Goal: Task Accomplishment & Management: Manage account settings

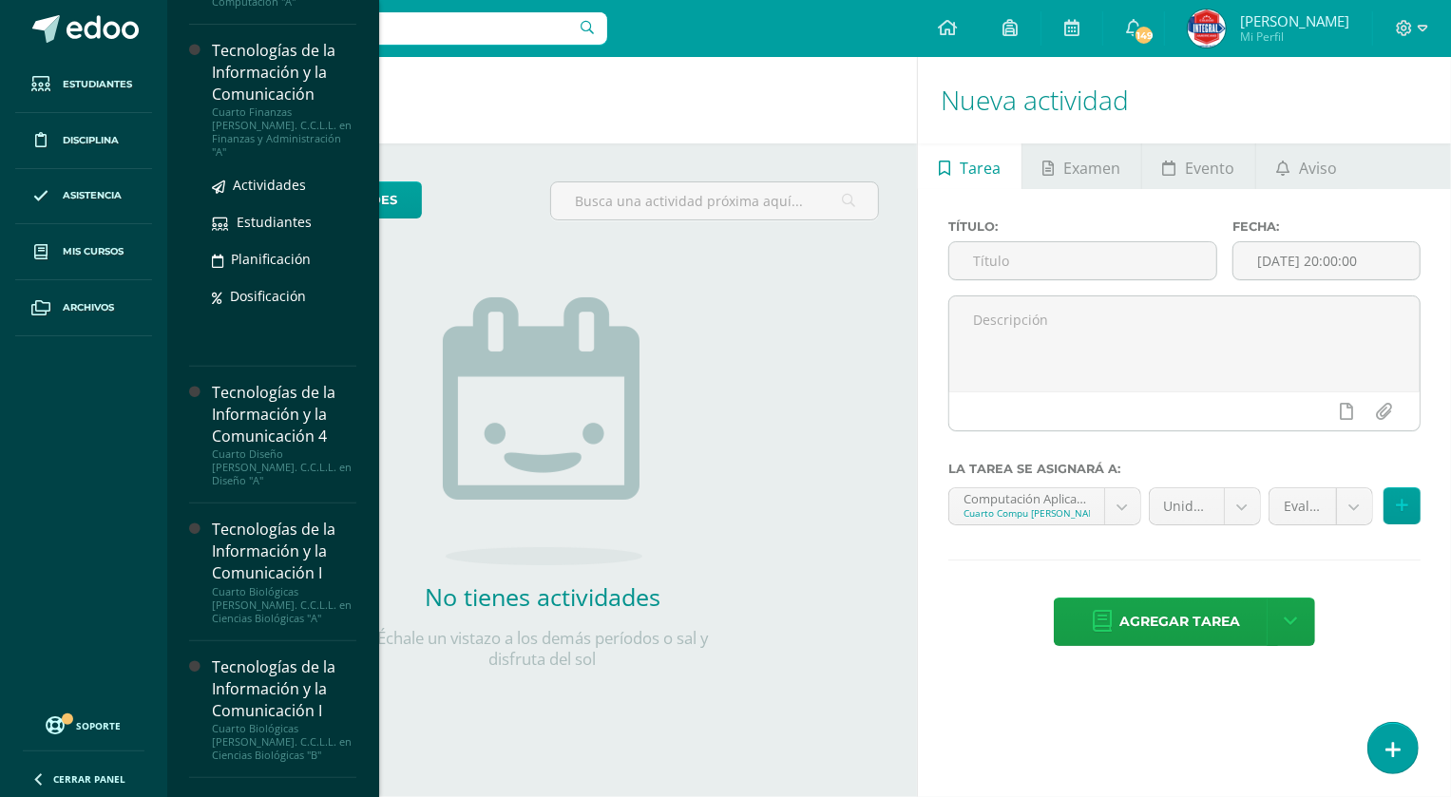
scroll to position [518, 0]
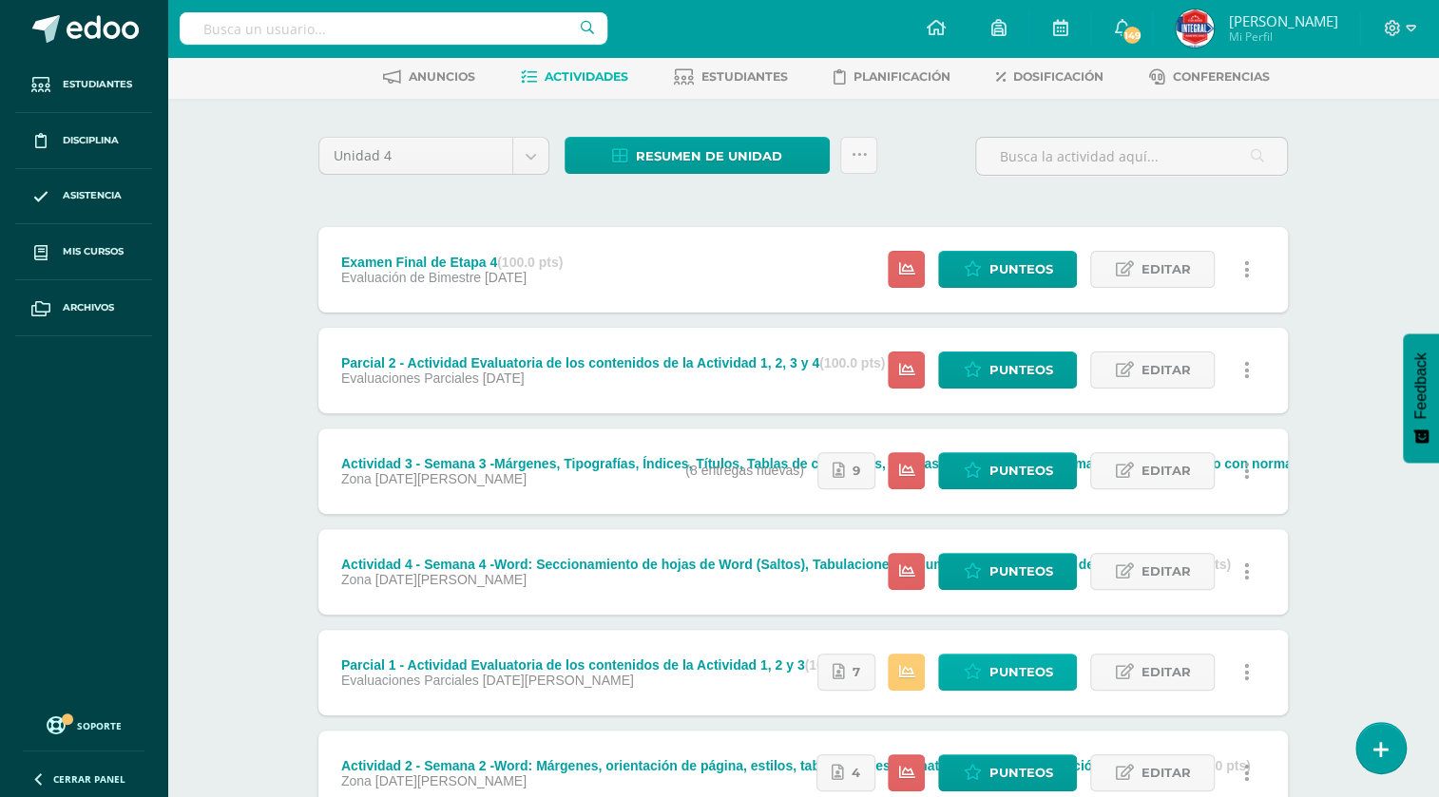
scroll to position [259, 0]
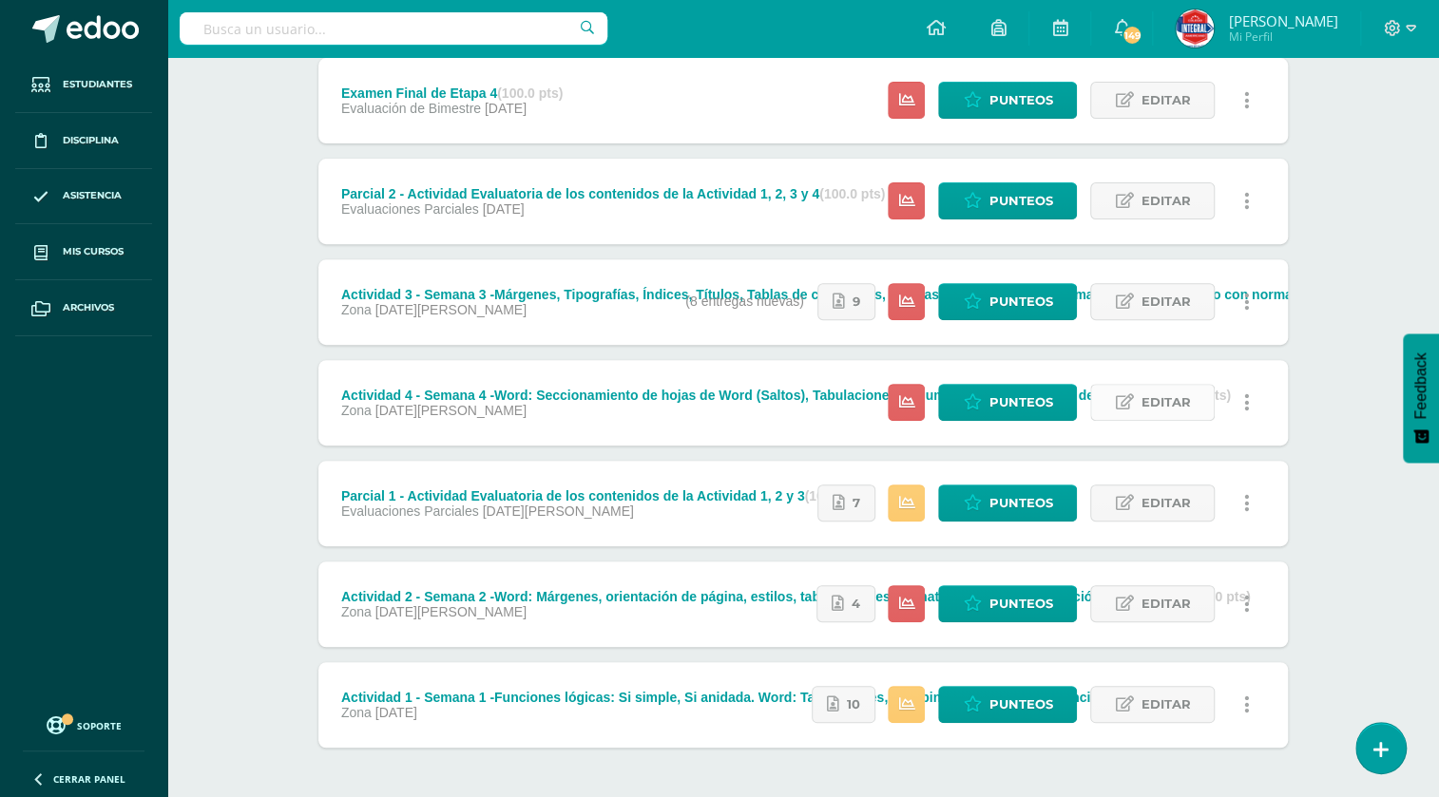
click at [1148, 412] on span "Editar" at bounding box center [1164, 402] width 49 height 35
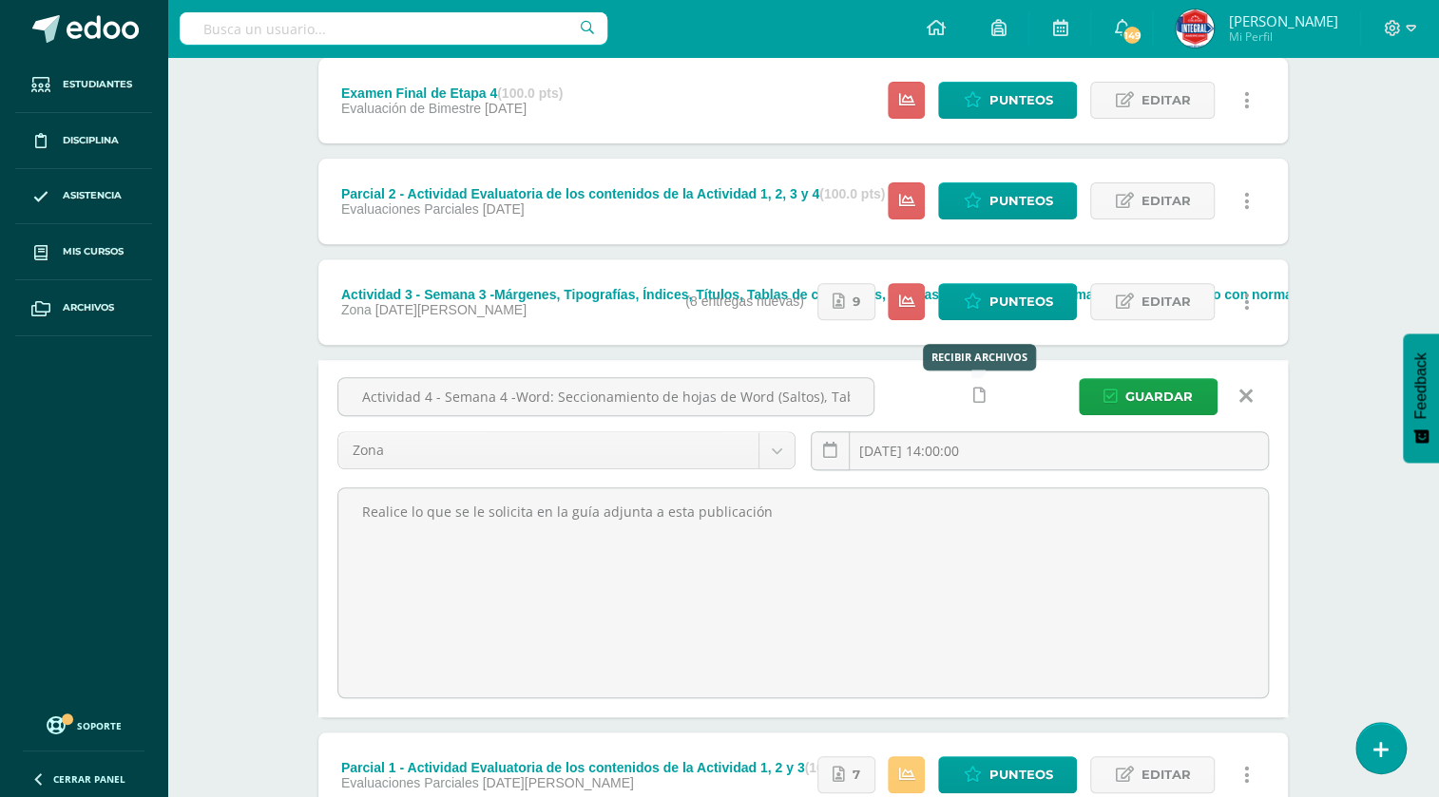
click at [986, 399] on link at bounding box center [979, 395] width 37 height 37
click at [945, 395] on icon at bounding box center [942, 396] width 16 height 16
click at [1152, 393] on span "Guardar" at bounding box center [1158, 396] width 67 height 35
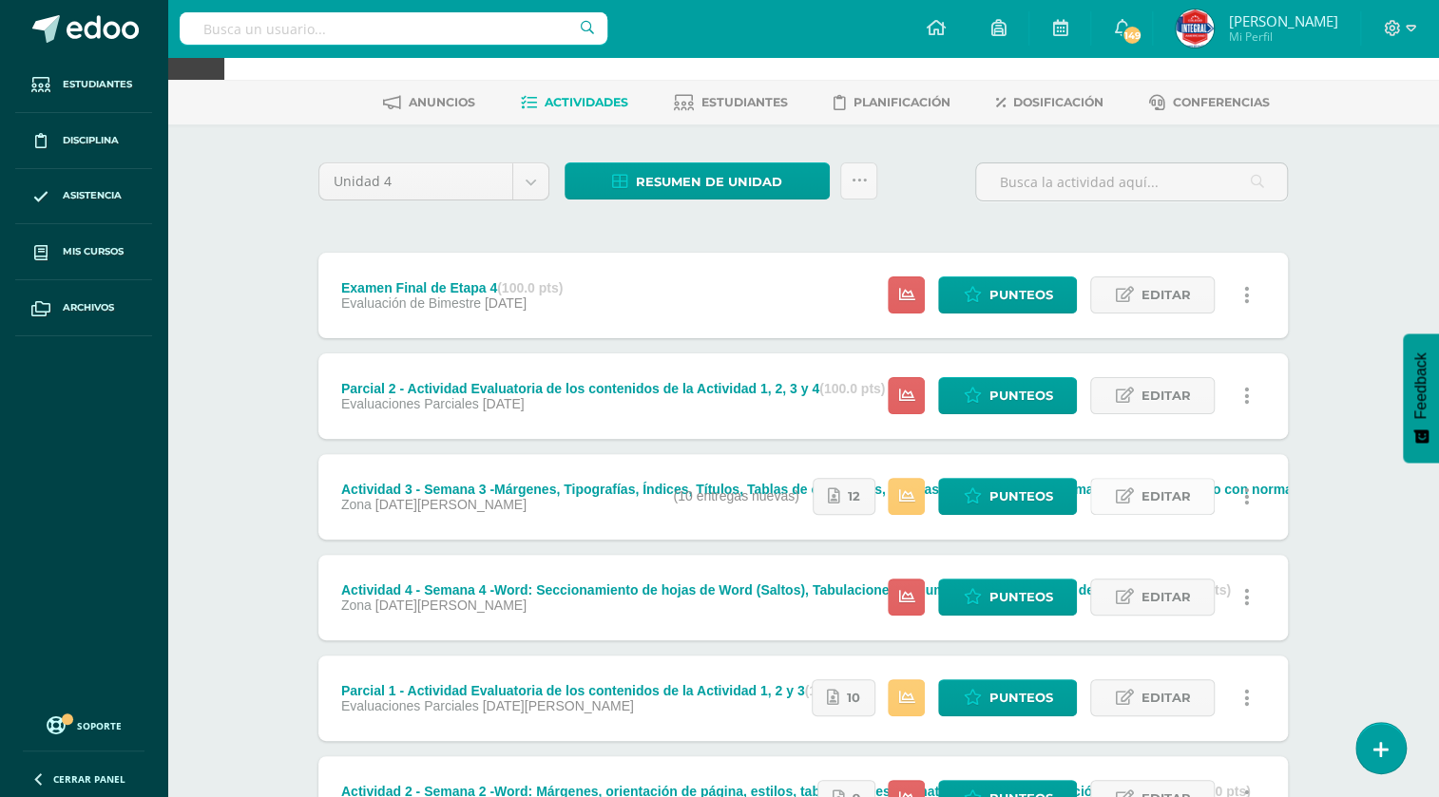
scroll to position [172, 0]
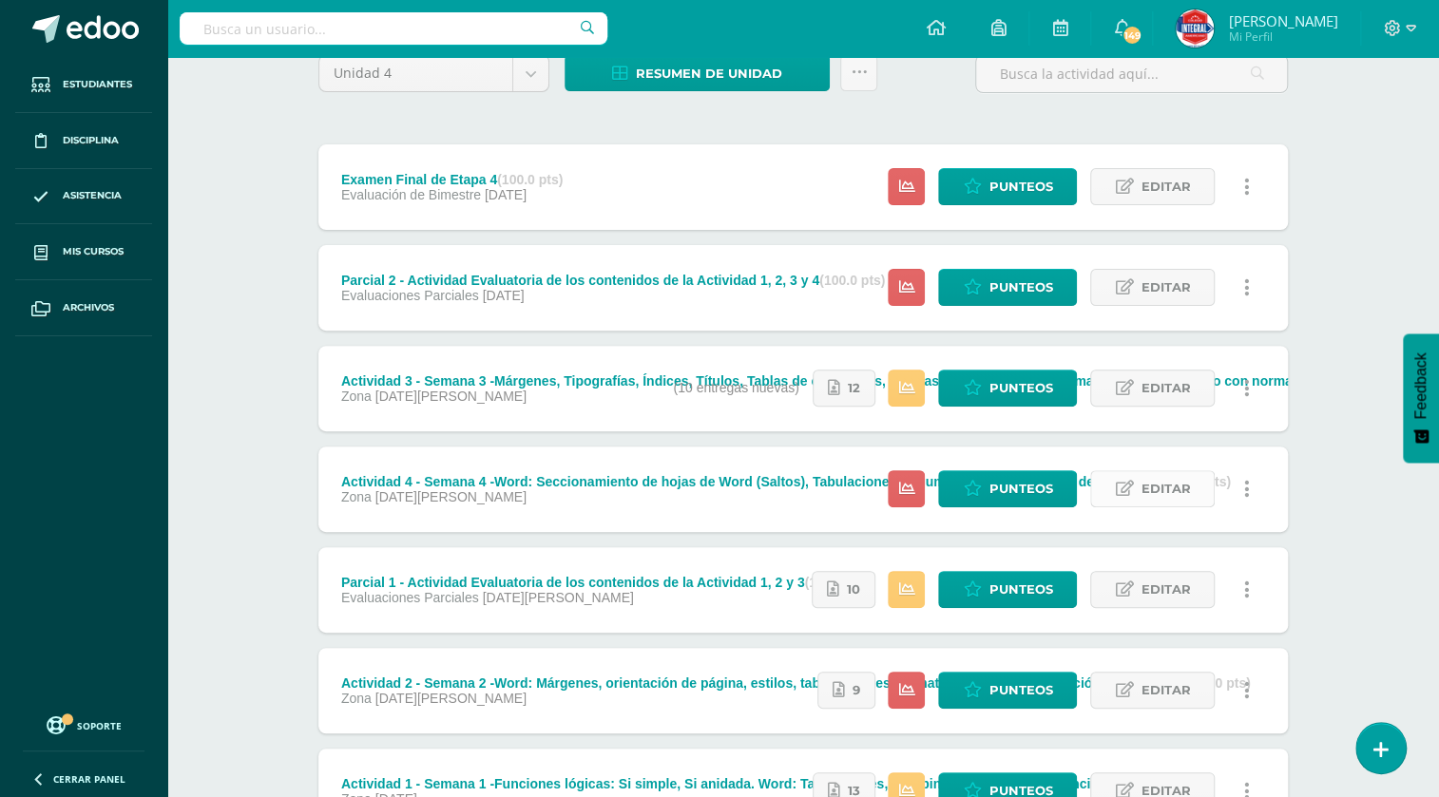
click at [1172, 495] on span "Editar" at bounding box center [1164, 488] width 49 height 35
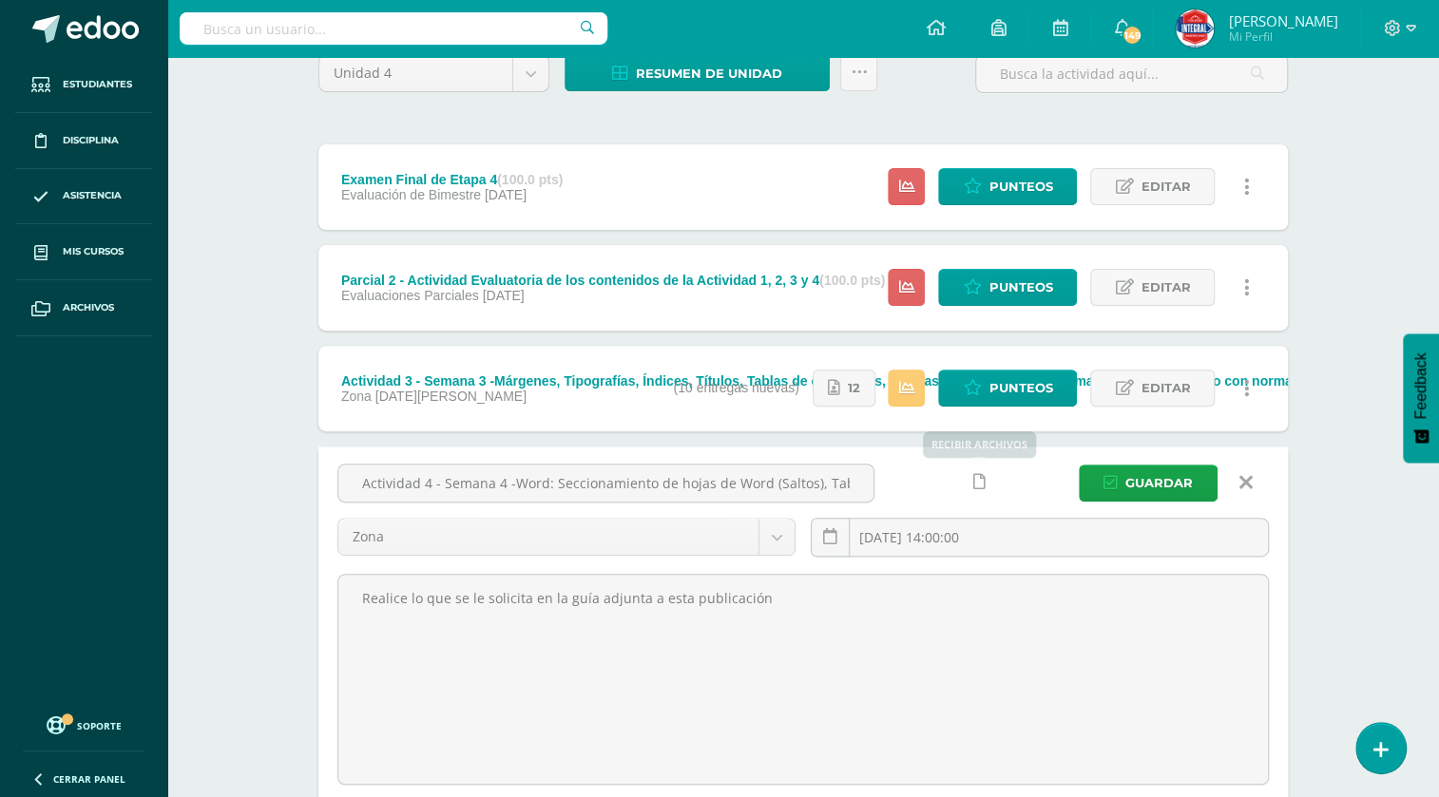
click at [980, 486] on icon at bounding box center [979, 482] width 12 height 16
click at [935, 486] on icon at bounding box center [942, 482] width 16 height 16
click at [1103, 480] on button "Guardar" at bounding box center [1148, 483] width 139 height 37
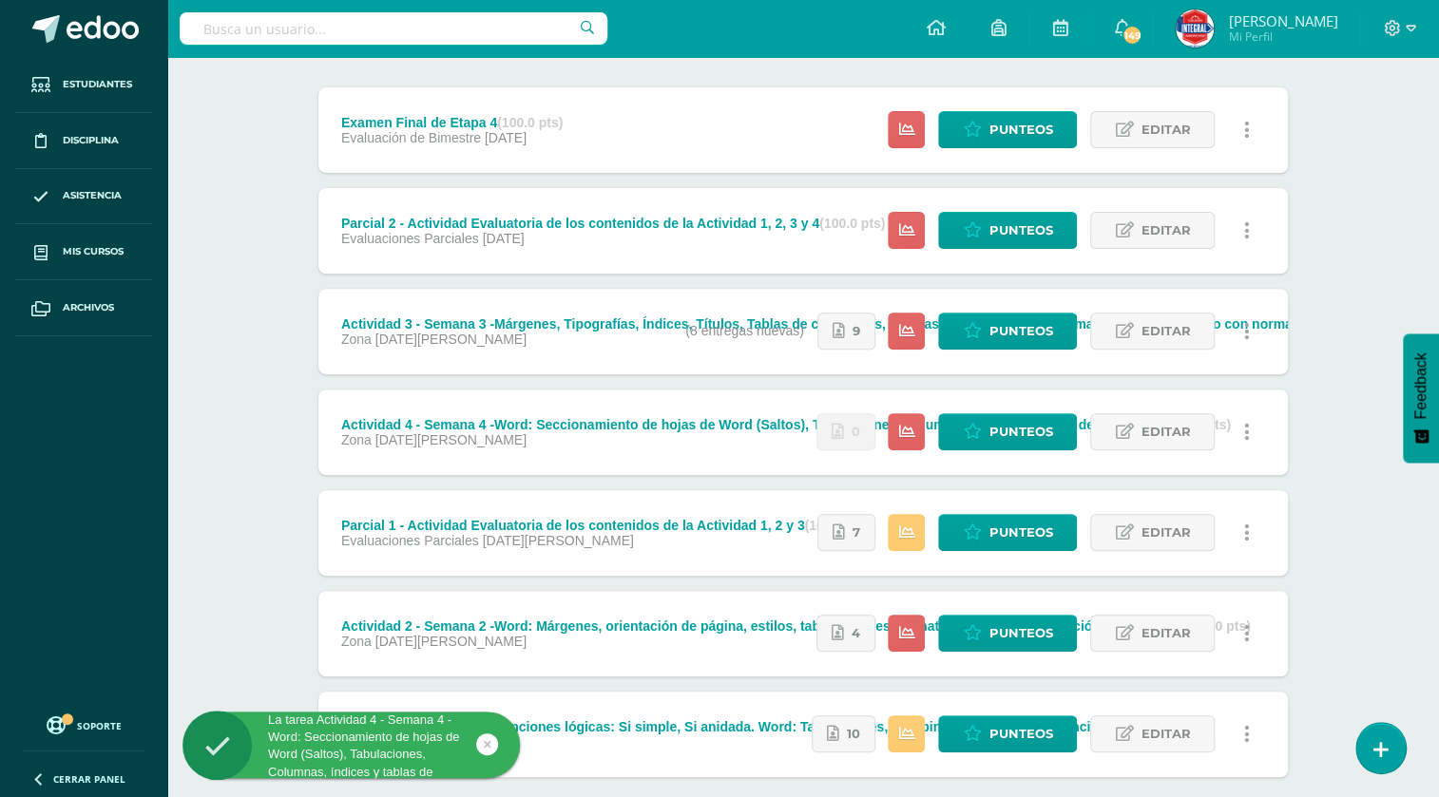
scroll to position [259, 0]
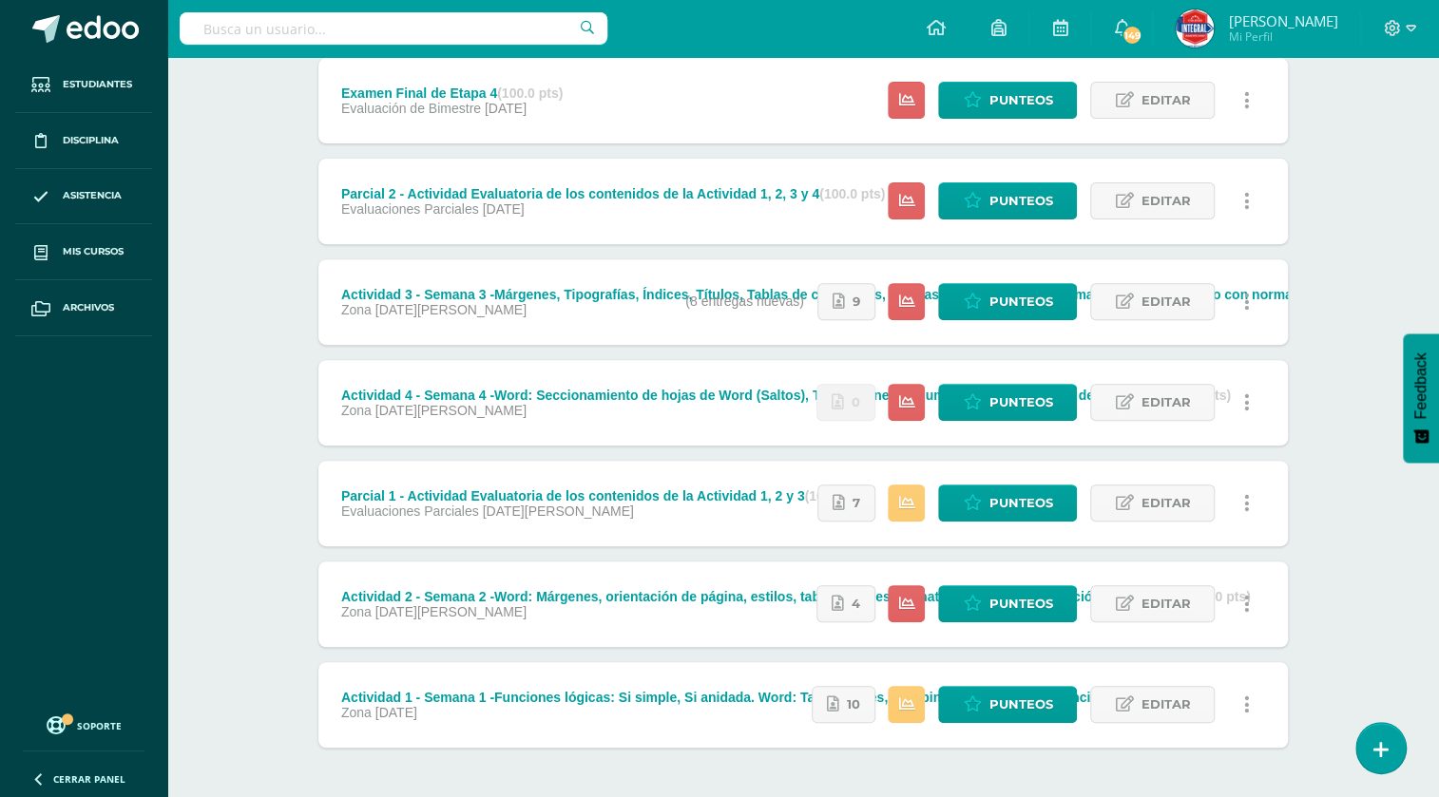
click at [1244, 400] on icon at bounding box center [1247, 403] width 6 height 21
click at [1212, 453] on link "Mostrar" at bounding box center [1211, 463] width 195 height 29
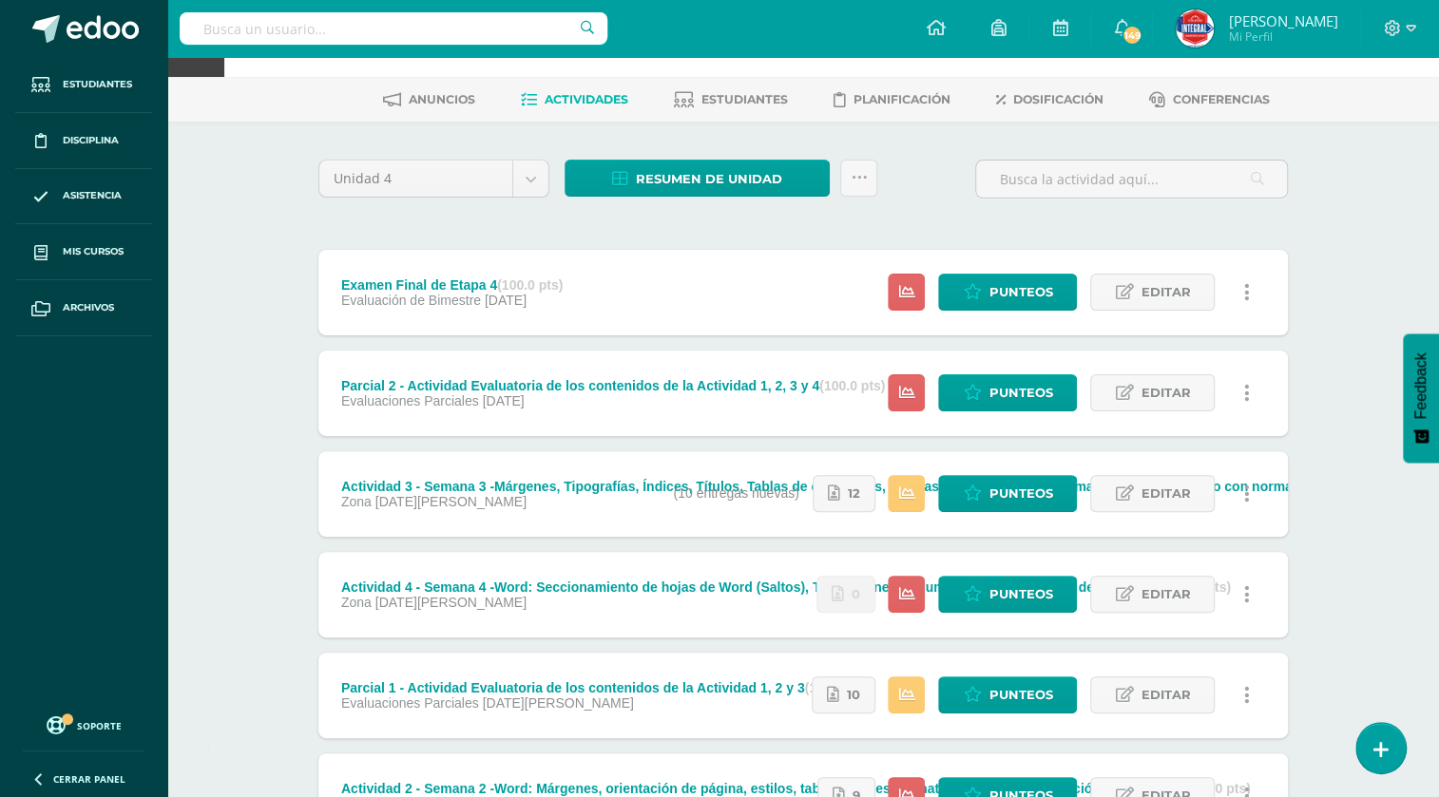
scroll to position [86, 0]
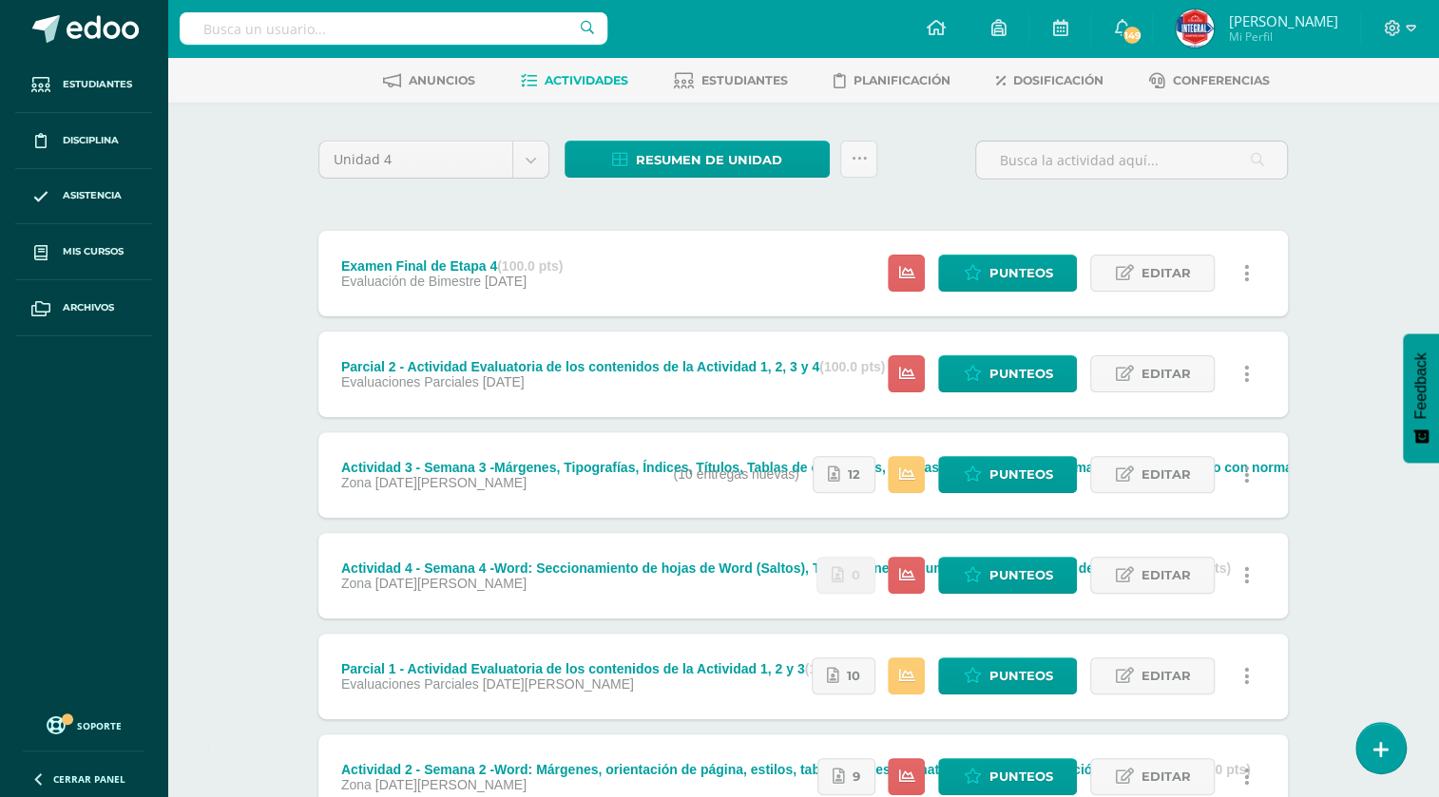
click at [1244, 567] on icon at bounding box center [1247, 575] width 6 height 21
click at [1183, 629] on link "Mostrar" at bounding box center [1211, 636] width 195 height 29
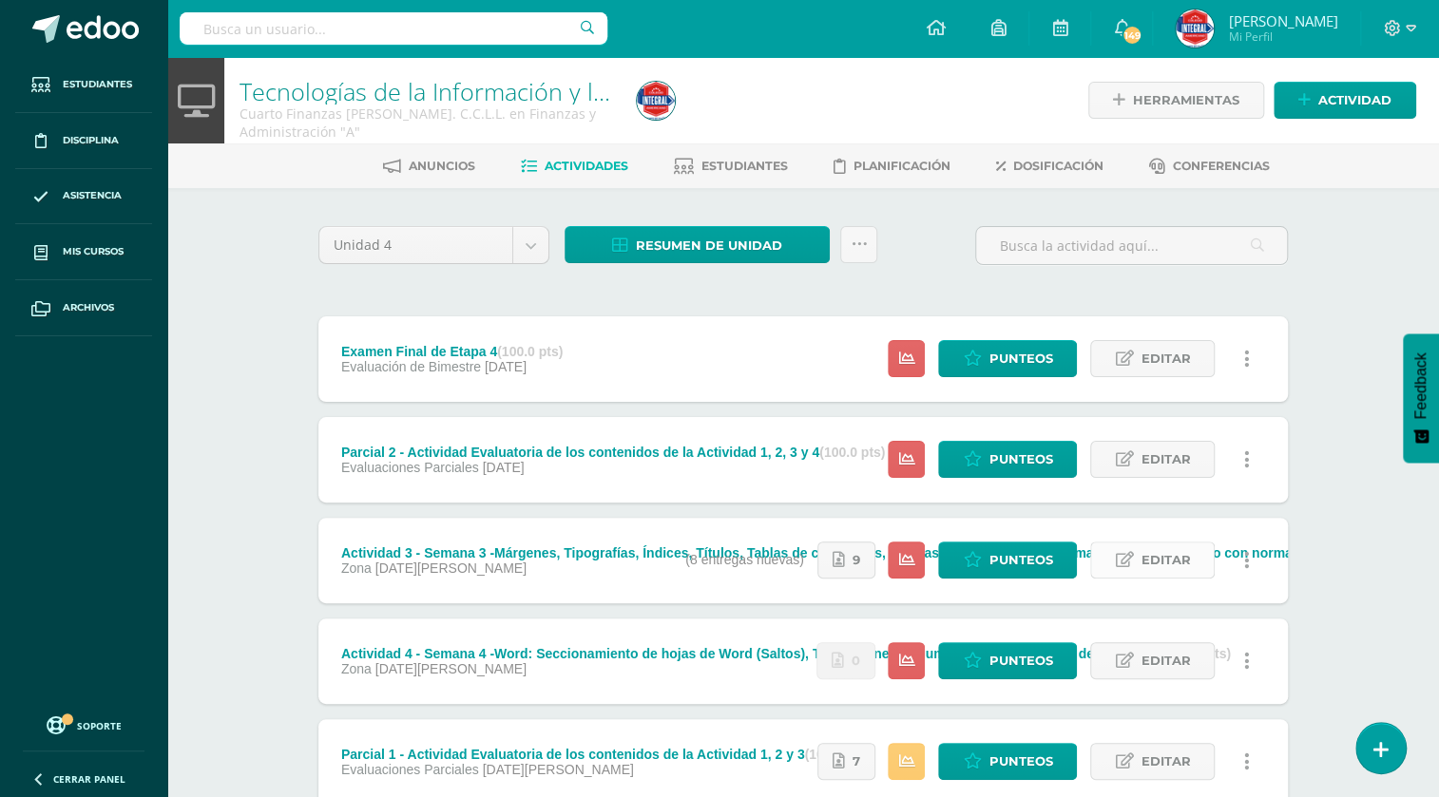
click at [1151, 563] on span "Editar" at bounding box center [1164, 560] width 49 height 35
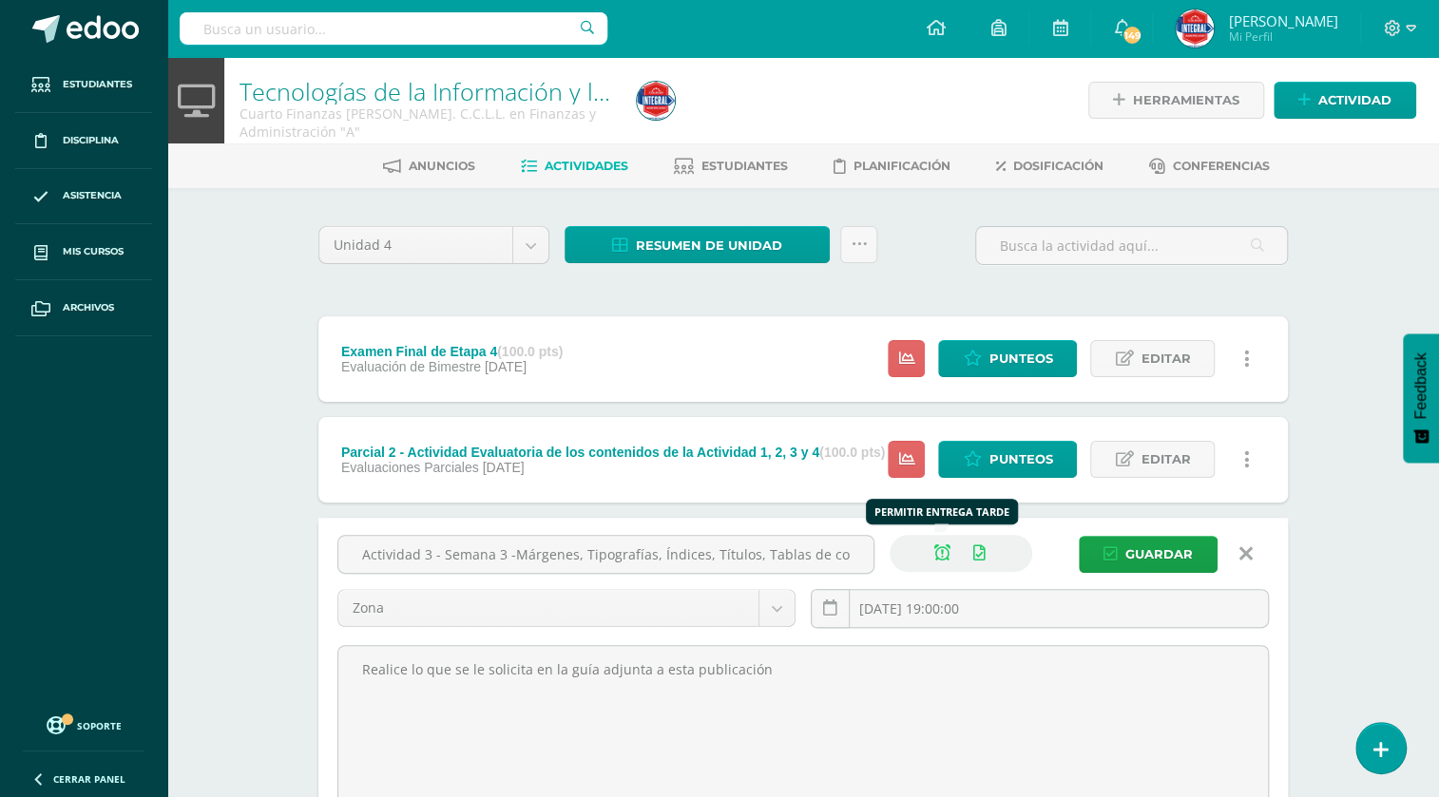
click at [944, 551] on icon at bounding box center [942, 554] width 16 height 16
click at [1159, 551] on span "Guardar" at bounding box center [1158, 554] width 67 height 35
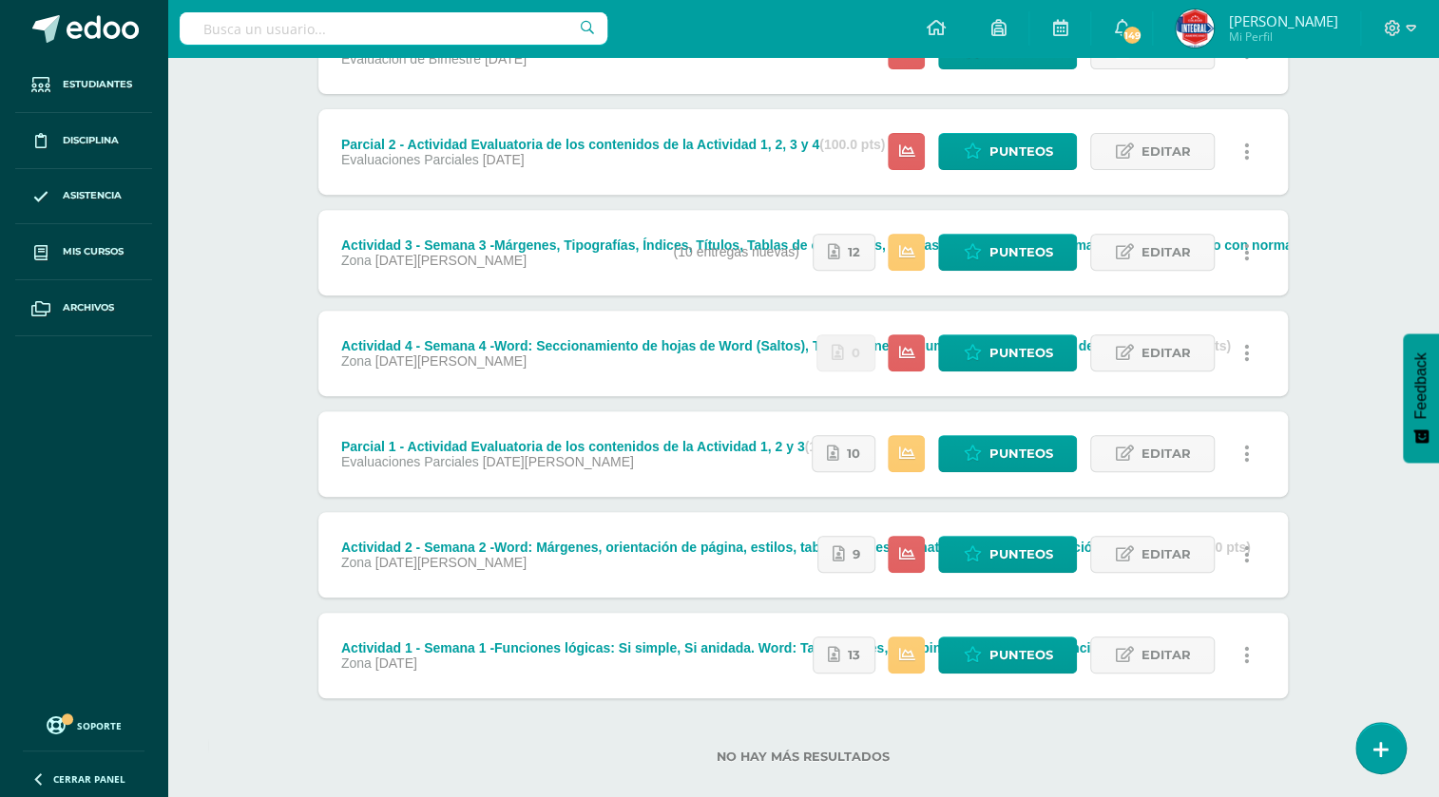
scroll to position [335, 0]
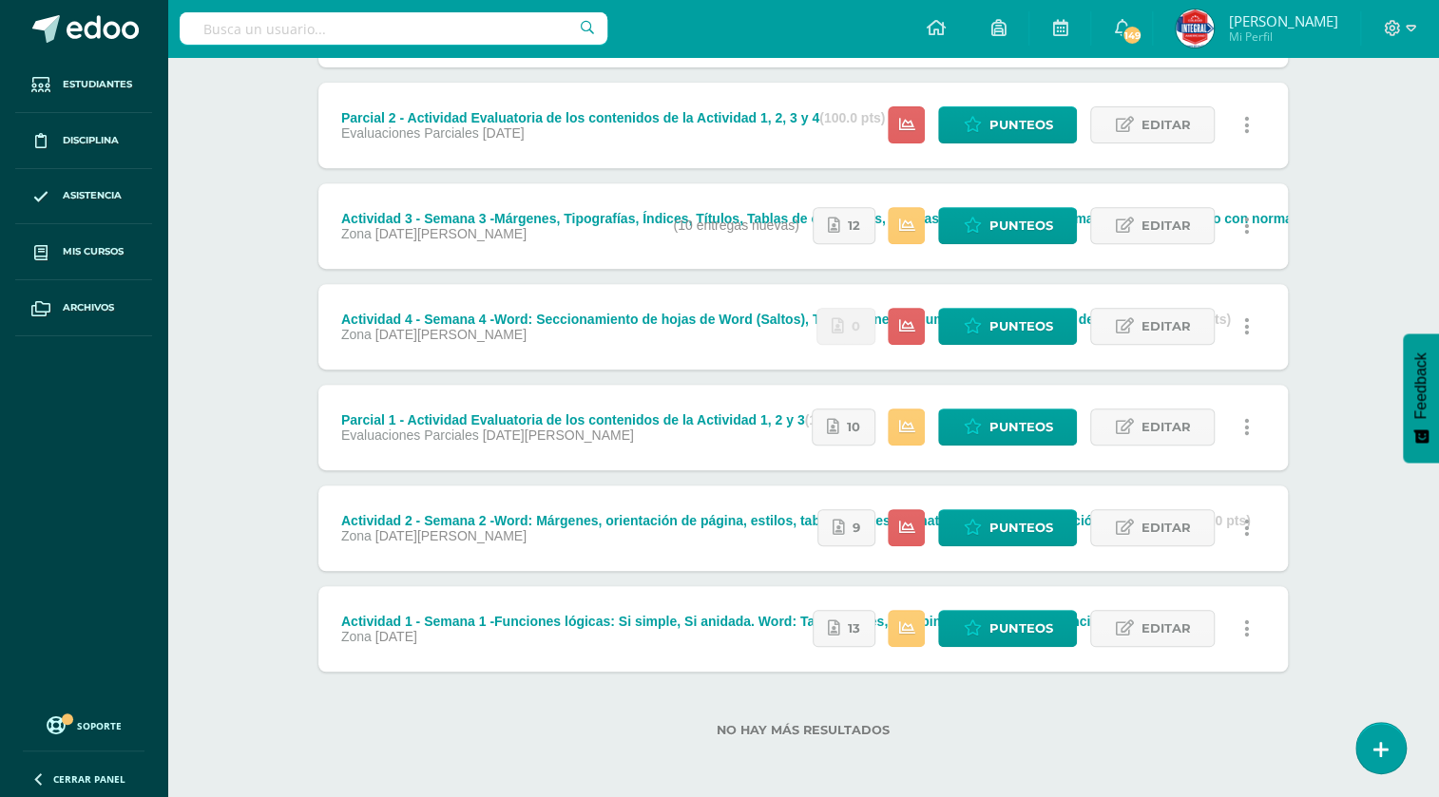
click at [1241, 331] on link at bounding box center [1246, 326] width 37 height 37
click at [1308, 303] on div "Unidad 4 Unidad 1 Unidad 2 Unidad 3 Unidad 4 Resumen de unidad Descargar como H…" at bounding box center [802, 326] width 1045 height 945
click at [1159, 225] on span "Editar" at bounding box center [1164, 225] width 49 height 35
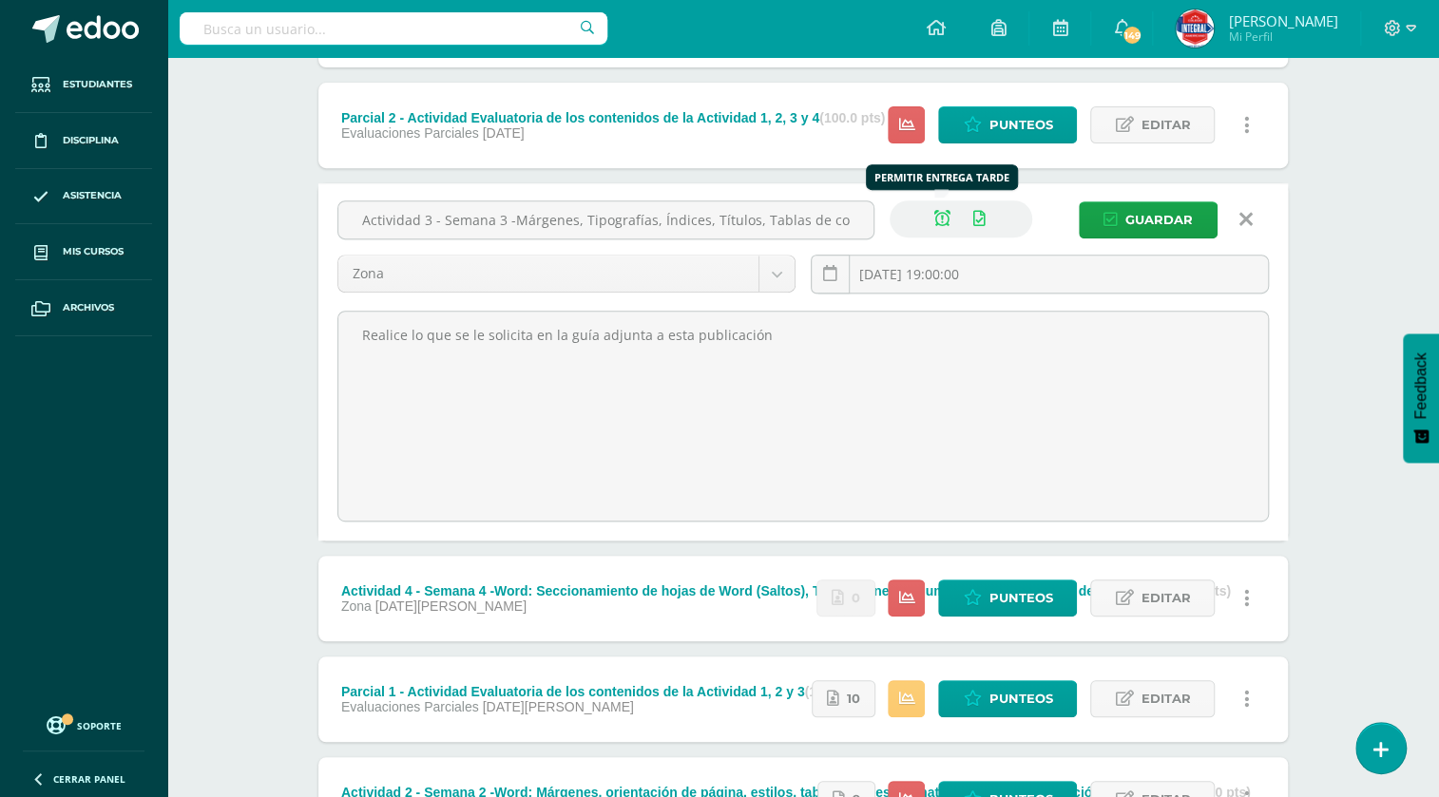
click at [941, 220] on icon at bounding box center [942, 219] width 16 height 16
click at [1155, 230] on span "Guardar" at bounding box center [1158, 219] width 67 height 35
